Goal: Task Accomplishment & Management: Manage account settings

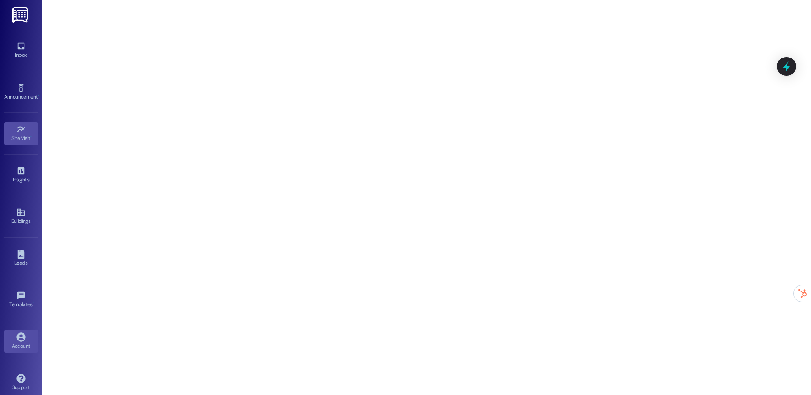
click at [16, 347] on div "Account" at bounding box center [21, 345] width 42 height 8
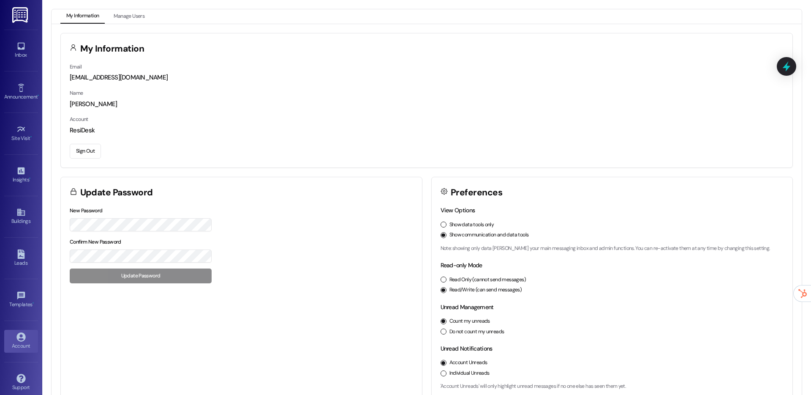
click at [89, 151] on button "Sign Out" at bounding box center [85, 151] width 31 height 15
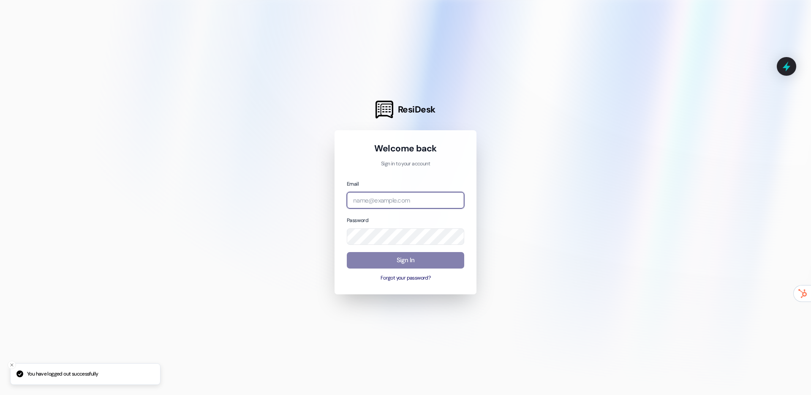
click at [375, 202] on input "email" at bounding box center [405, 200] width 117 height 16
type input "[EMAIL_ADDRESS][DOMAIN_NAME]"
